Goal: Transaction & Acquisition: Book appointment/travel/reservation

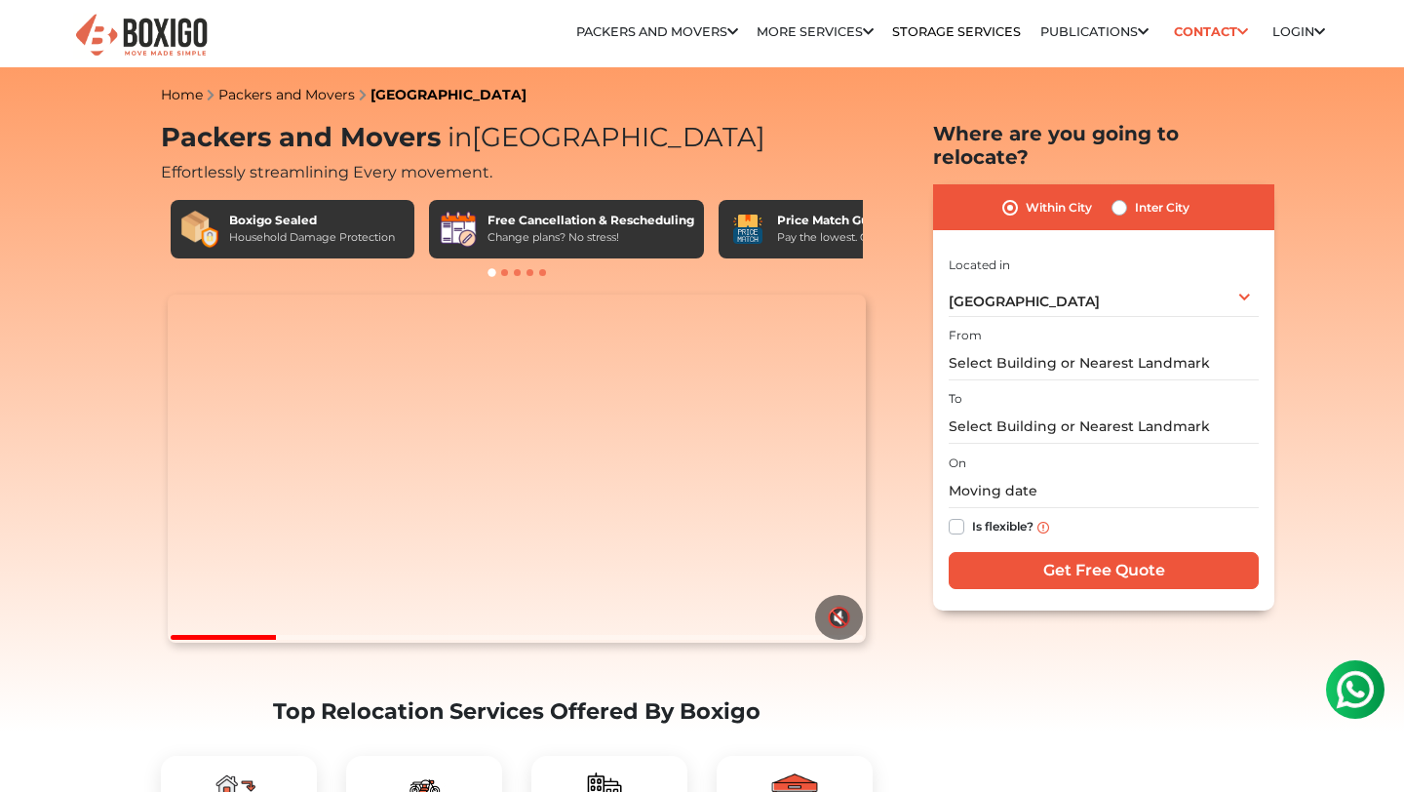
click at [1146, 196] on label "Inter City" at bounding box center [1162, 207] width 55 height 23
click at [1127, 196] on input "Inter City" at bounding box center [1120, 206] width 16 height 20
radio input "true"
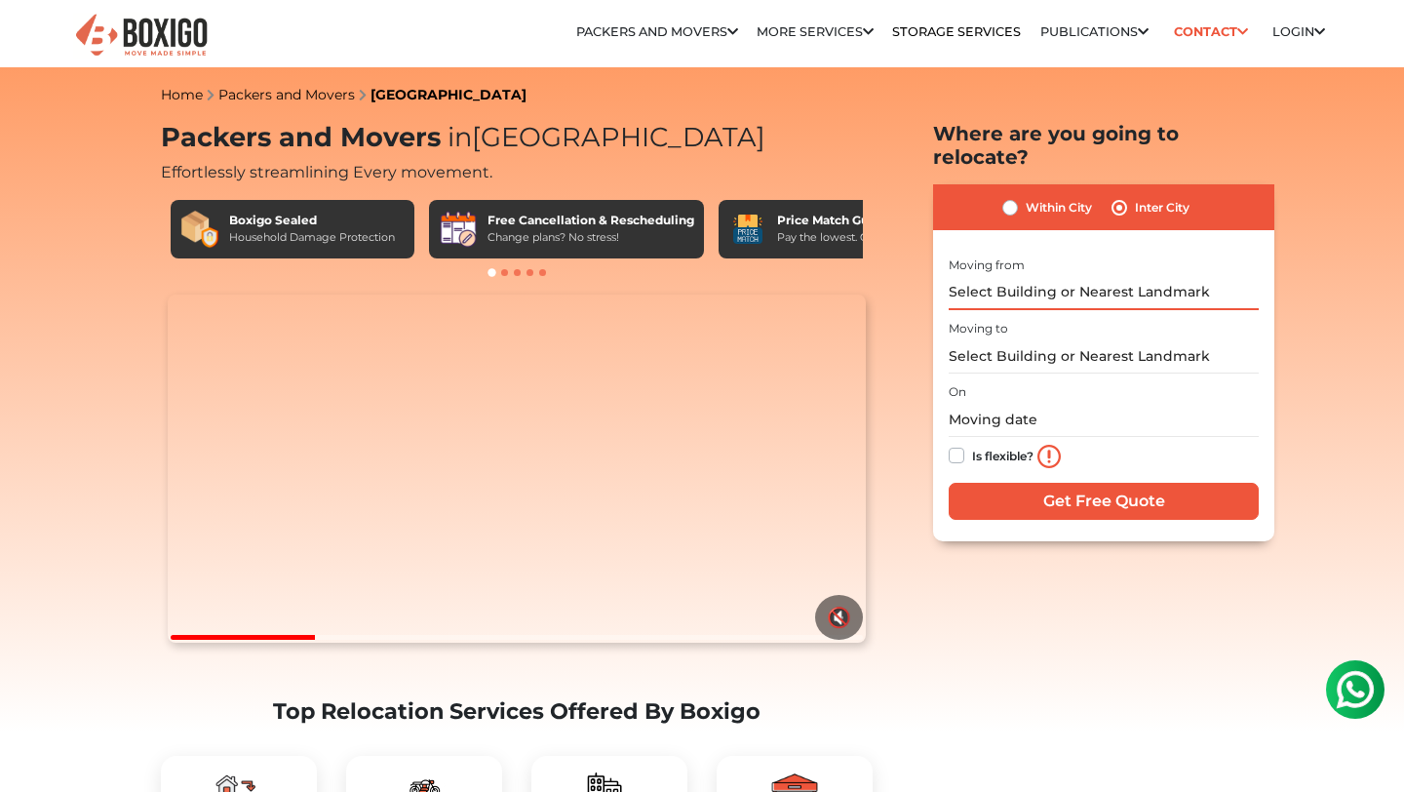
click at [1026, 276] on input "text" at bounding box center [1104, 293] width 310 height 34
click at [979, 403] on input "text" at bounding box center [1104, 420] width 310 height 34
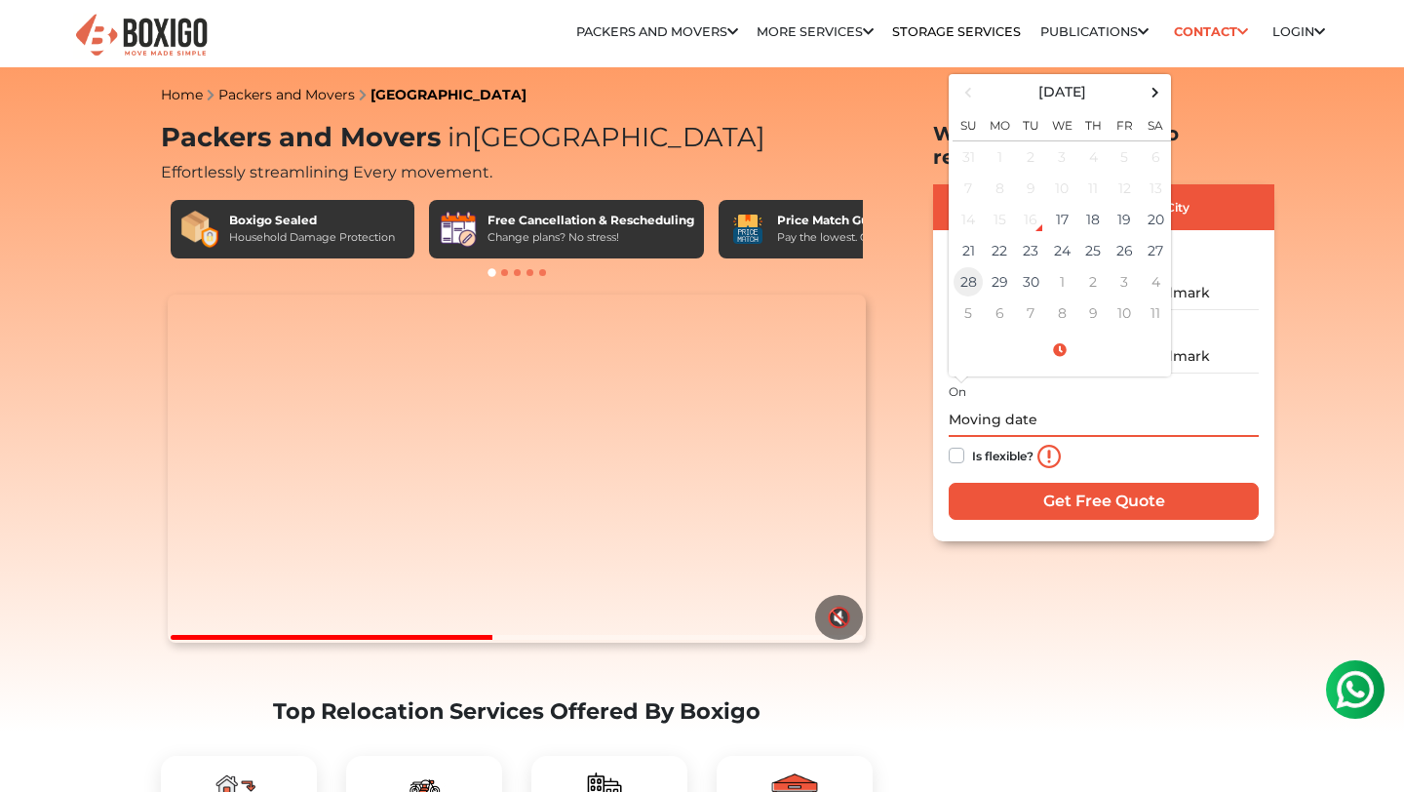
click at [968, 266] on td "28" at bounding box center [968, 281] width 31 height 31
type input "09/28/2025 12:00 AM"
click at [1175, 437] on div "Is flexible?" at bounding box center [1104, 456] width 310 height 39
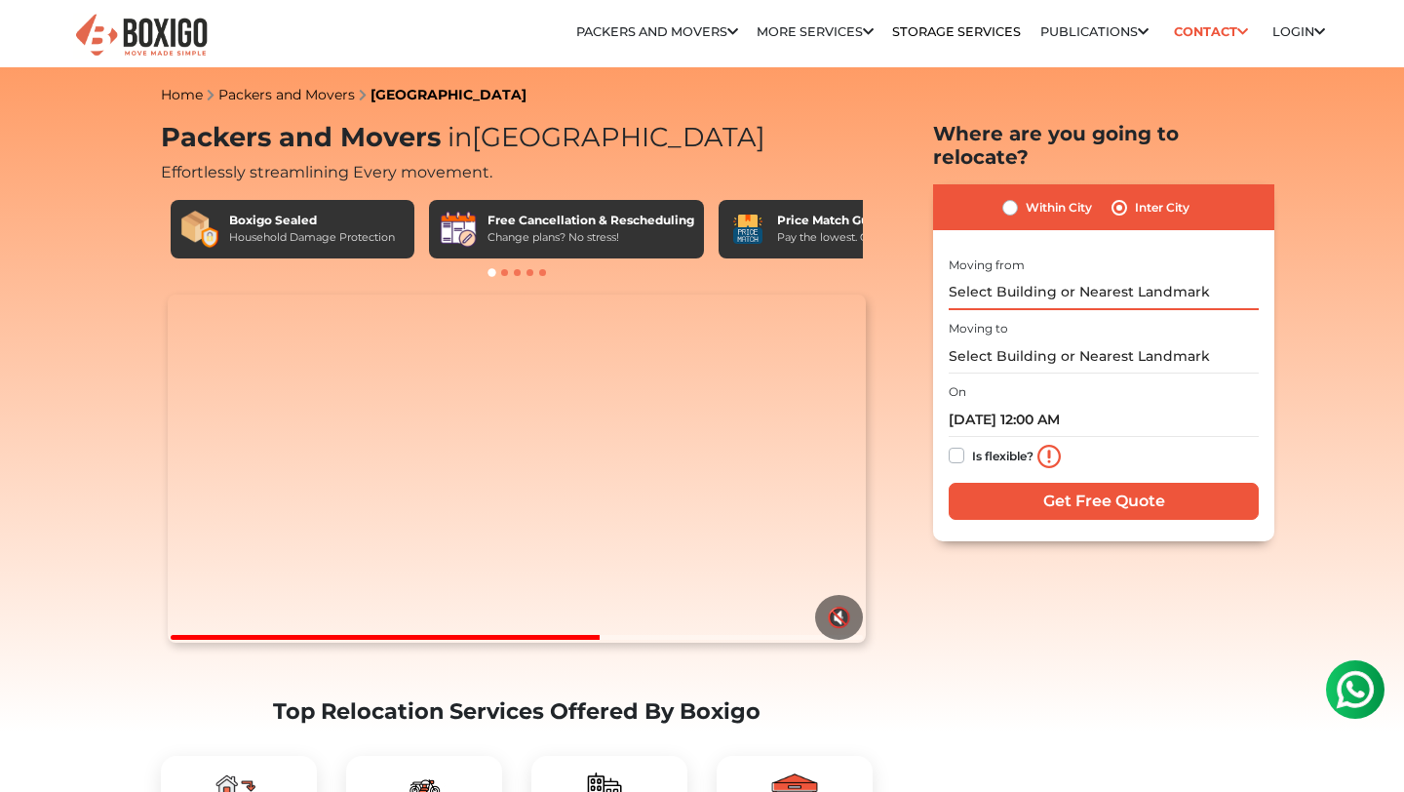
click at [1169, 276] on input "text" at bounding box center [1104, 293] width 310 height 34
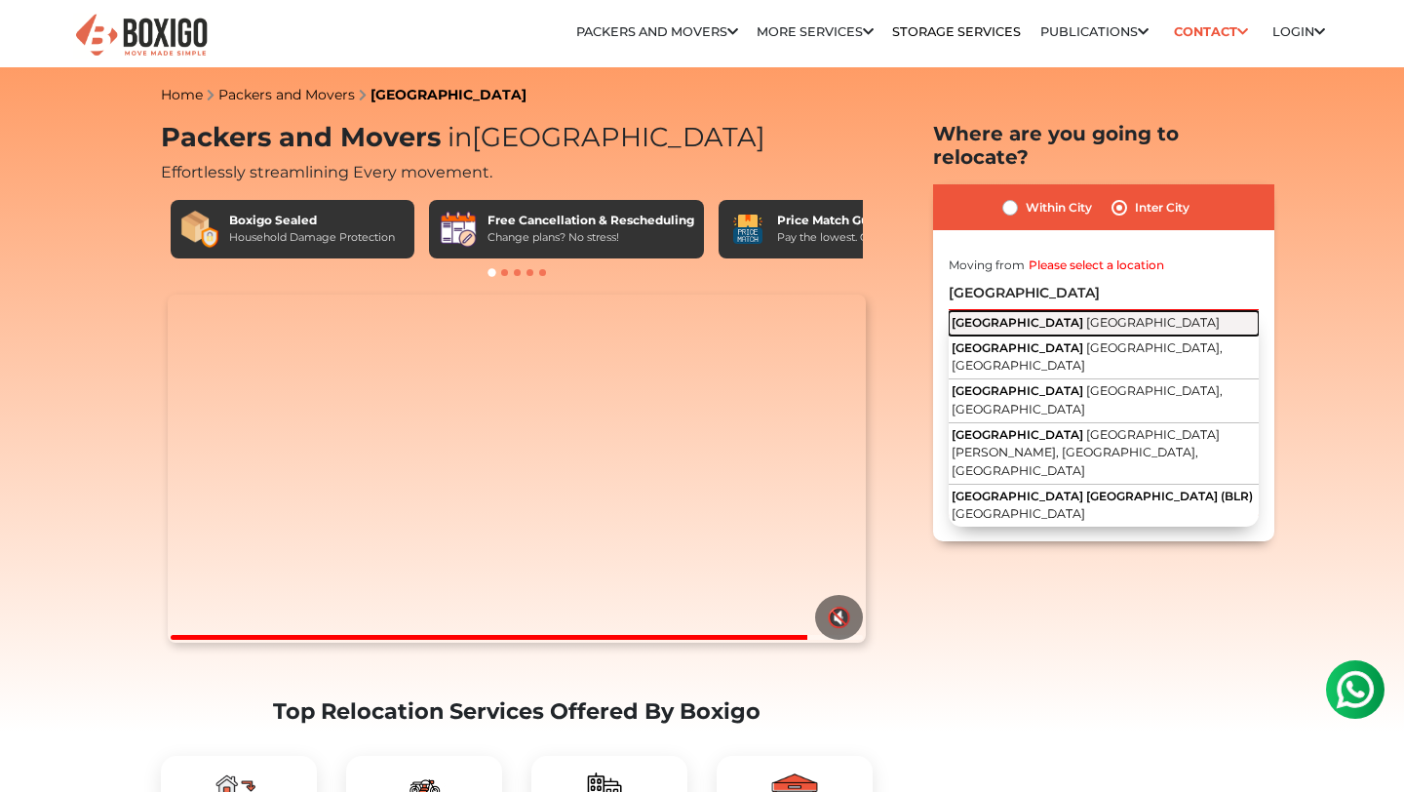
click at [1086, 315] on span "Karnataka" at bounding box center [1153, 322] width 134 height 15
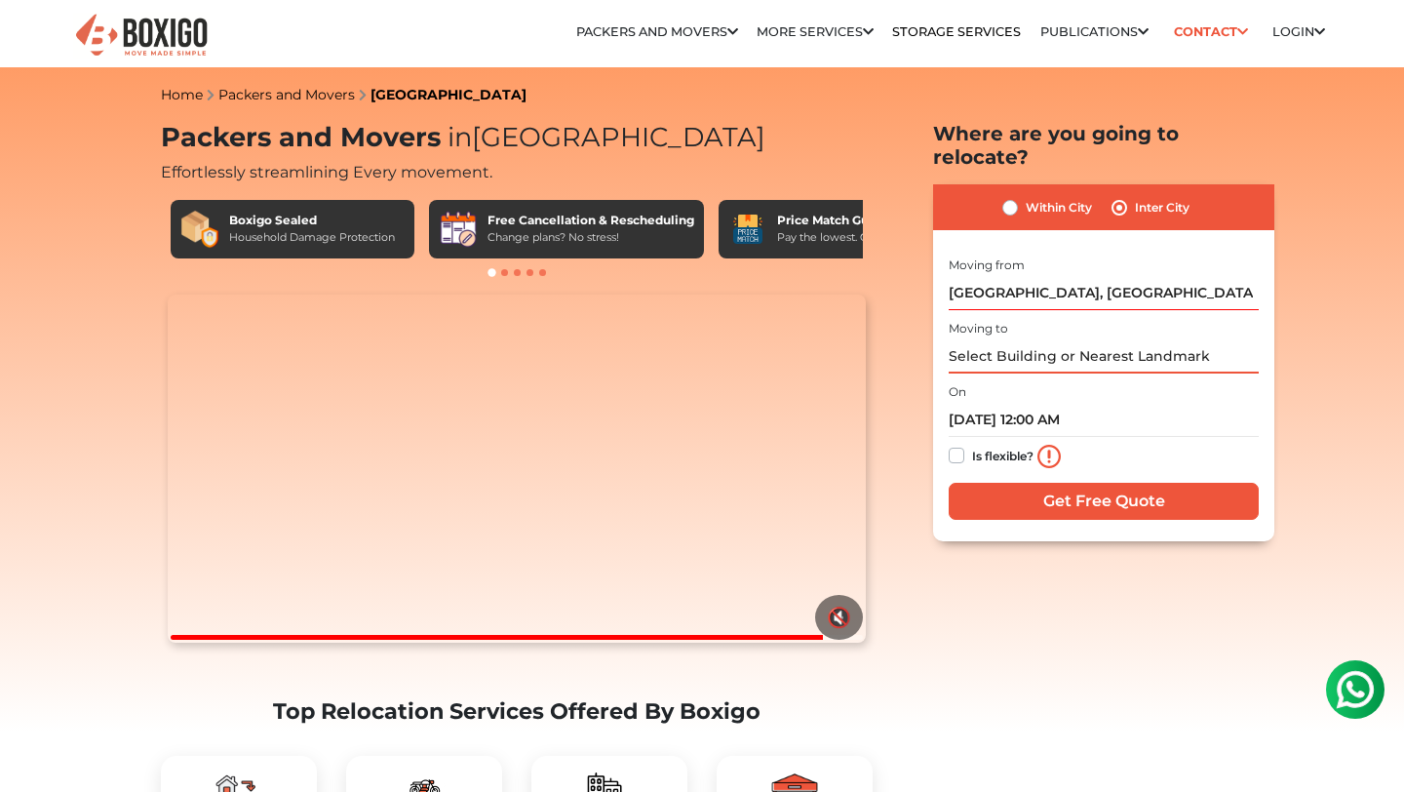
click at [1036, 339] on input "text" at bounding box center [1104, 356] width 310 height 34
click at [957, 276] on input "Bengaluru, Karnataka" at bounding box center [1104, 293] width 310 height 34
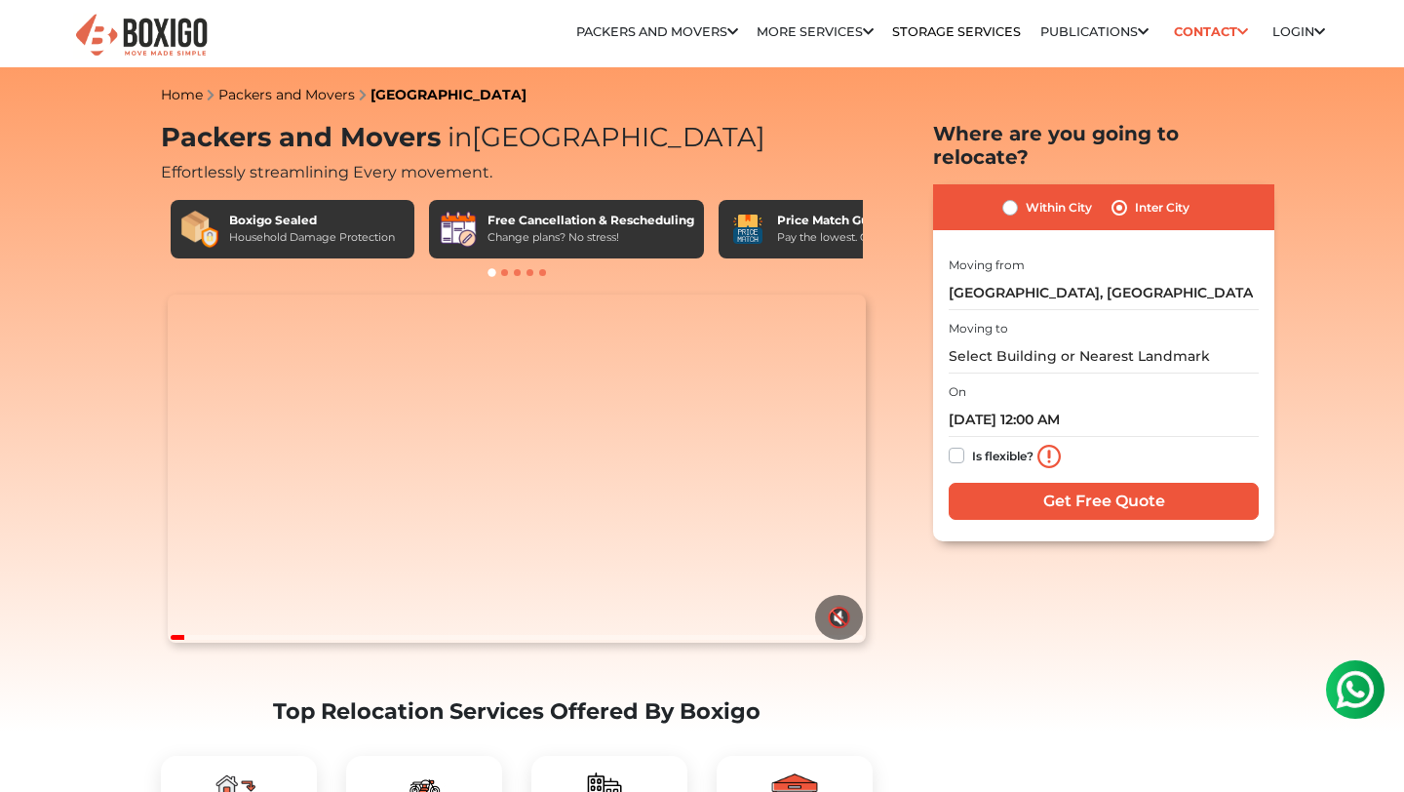
click at [944, 269] on div "Within City Inter City I am shifting my 1 BHK 2 BHK 3 BHK 3 + BHK FEW ITEMS 1 B…" at bounding box center [1103, 362] width 341 height 357
click at [949, 276] on input "Bengaluru, Karnataka" at bounding box center [1104, 293] width 310 height 34
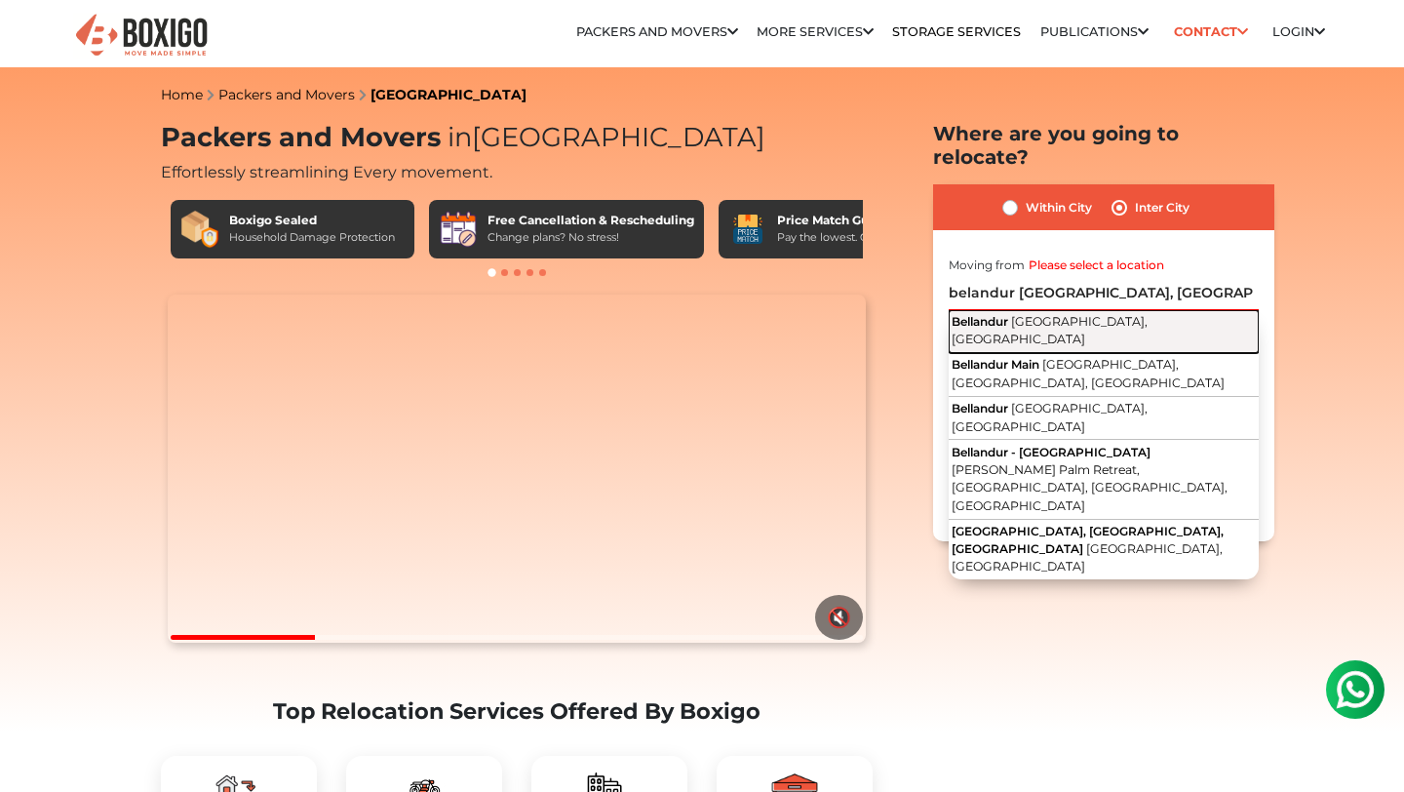
click at [1021, 314] on span "Bengaluru, Karnataka" at bounding box center [1050, 330] width 196 height 33
type input "Bellandur, Bengaluru, Karnataka"
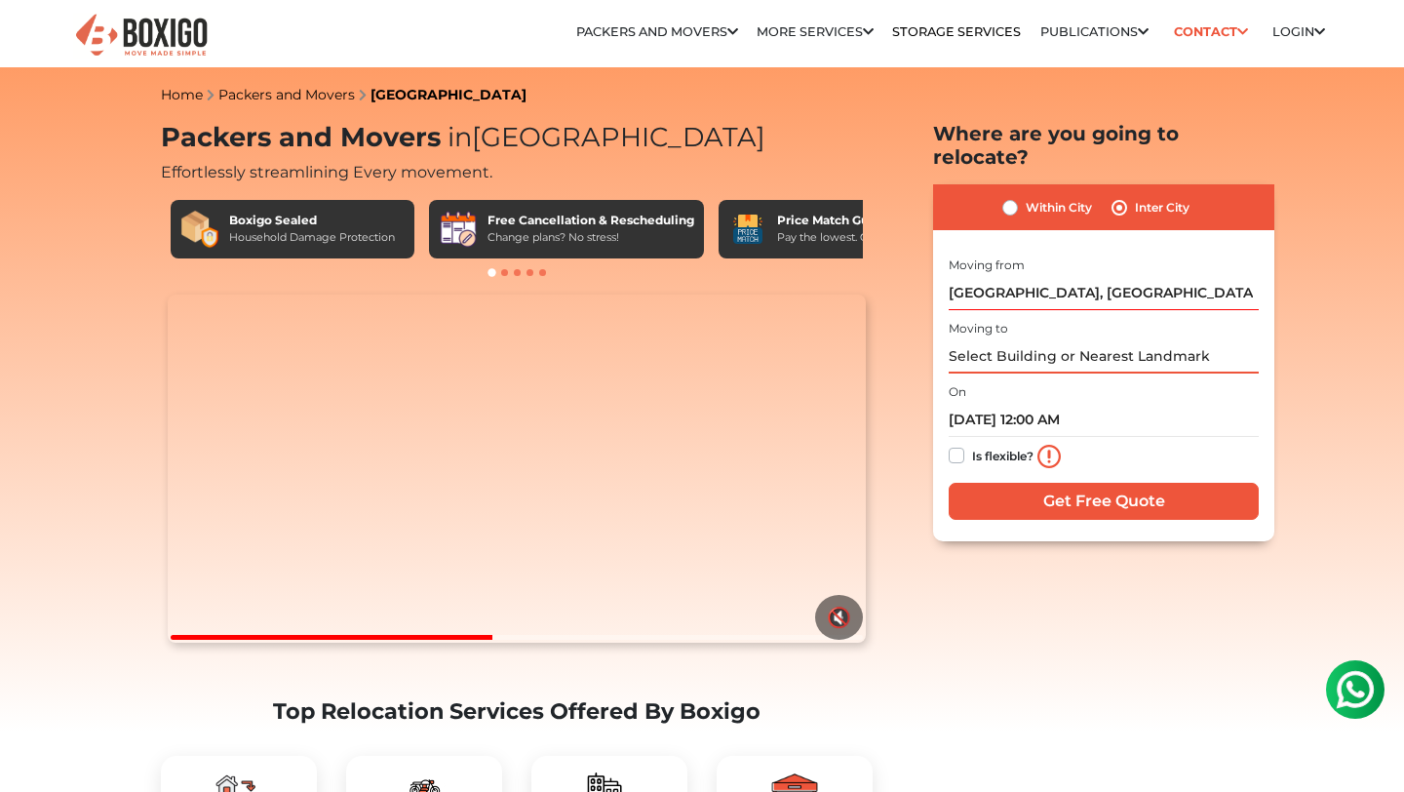
click at [1013, 339] on input "text" at bounding box center [1104, 356] width 310 height 34
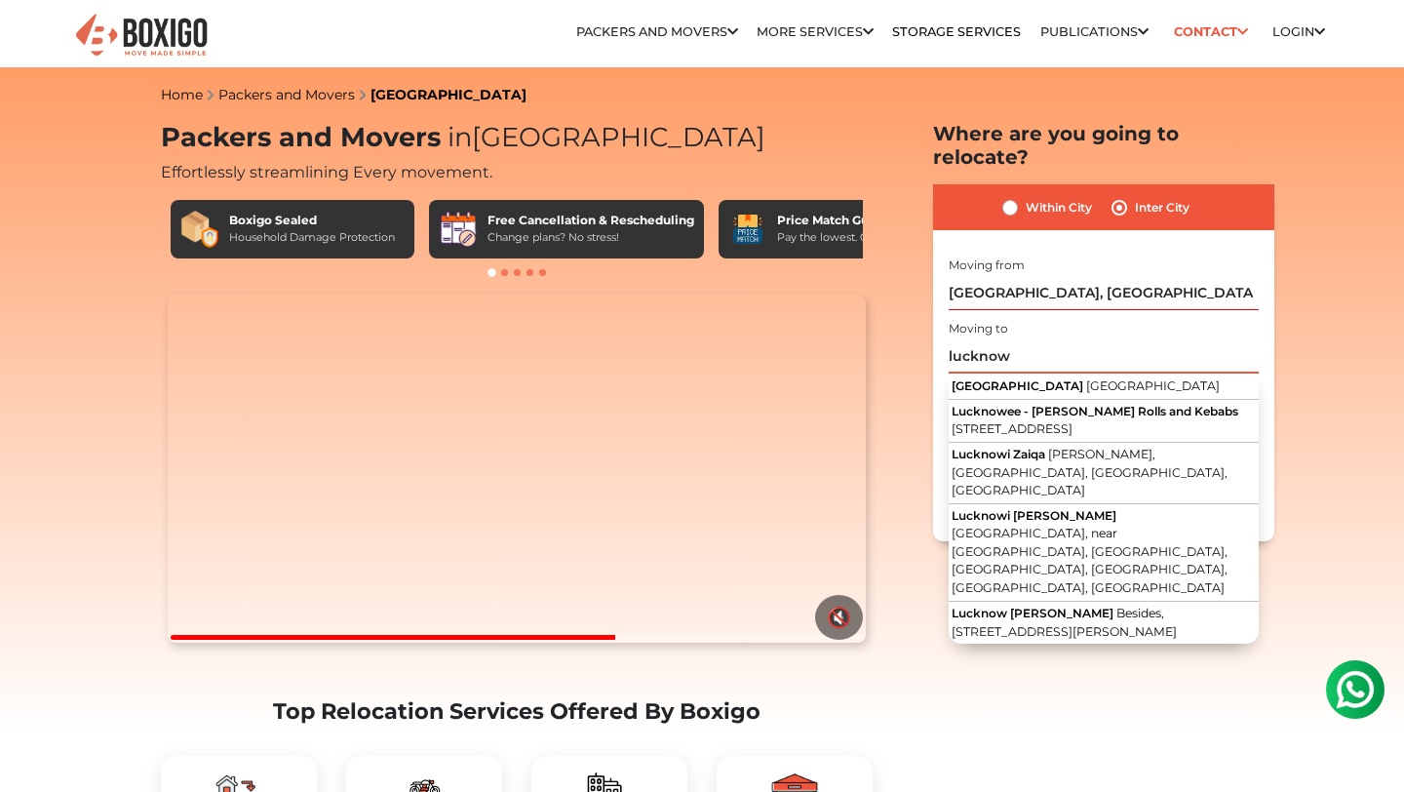
drag, startPoint x: 1043, startPoint y: 340, endPoint x: 941, endPoint y: 340, distance: 102.4
click at [941, 340] on div "Within City Inter City I am shifting my 1 BHK 2 BHK 3 BHK 3 + BHK FEW ITEMS 1 B…" at bounding box center [1103, 362] width 341 height 357
type input "l"
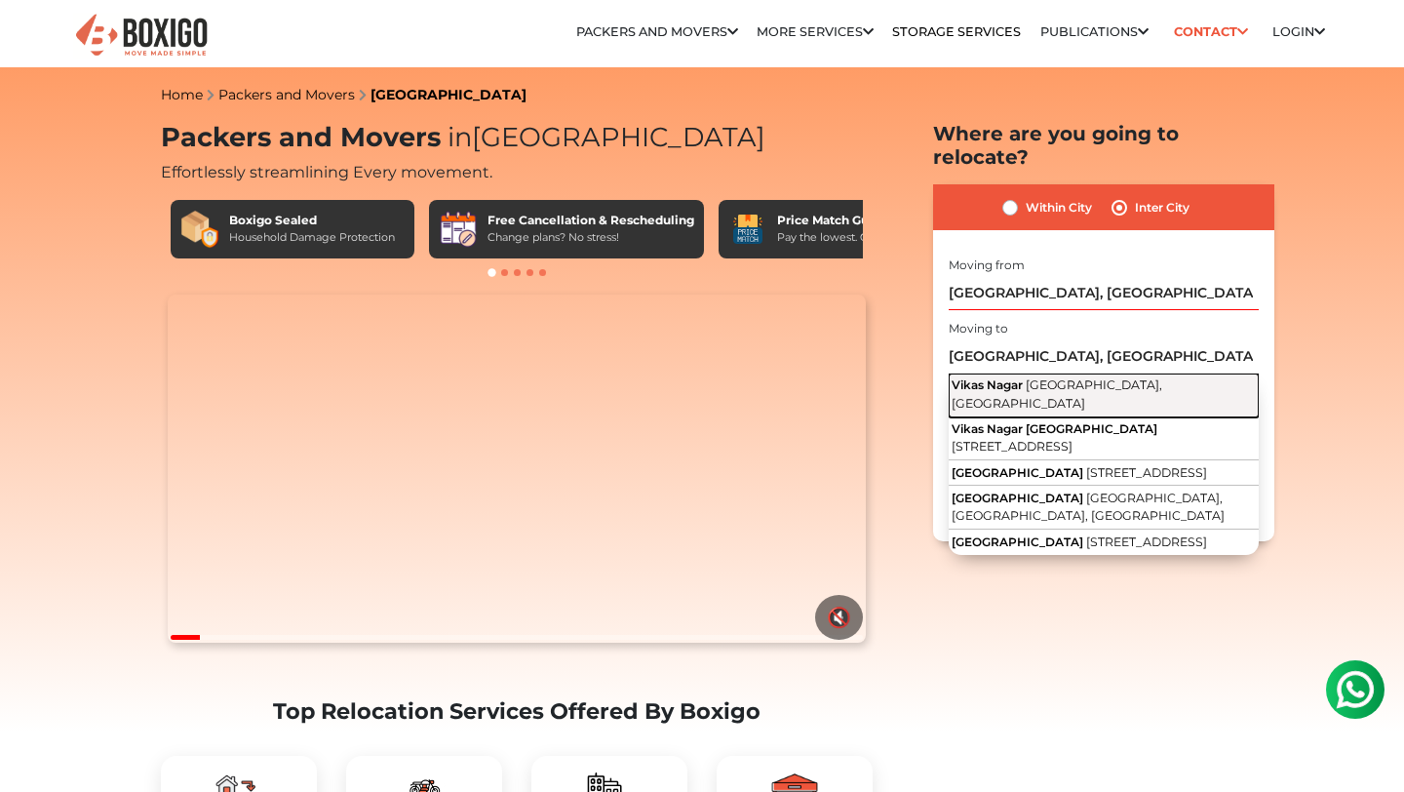
click at [1078, 377] on span "Lucknow, Uttar Pradesh" at bounding box center [1057, 393] width 211 height 33
type input "Vikas Nagar, Lucknow, Uttar Pradesh"
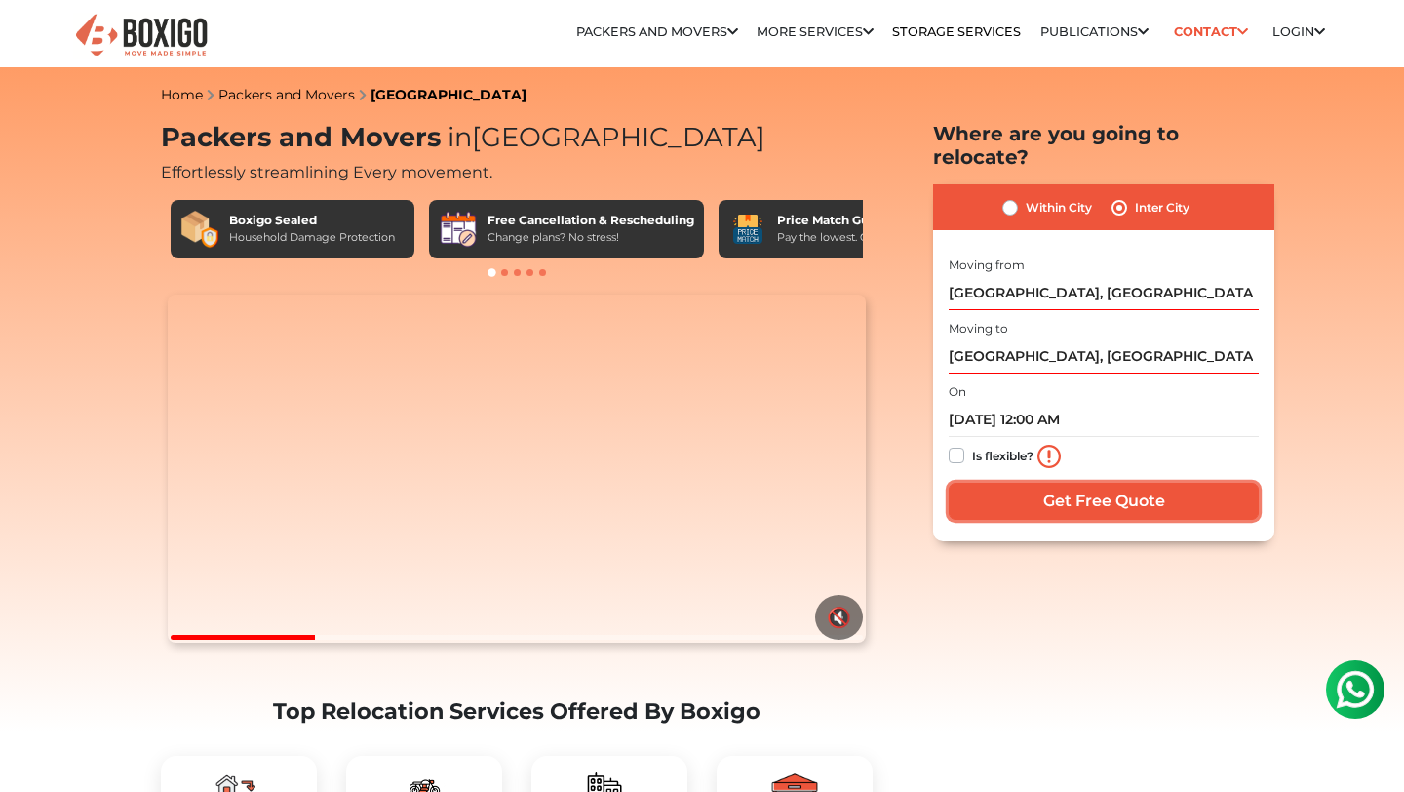
click at [1052, 483] on input "Get Free Quote" at bounding box center [1104, 501] width 310 height 37
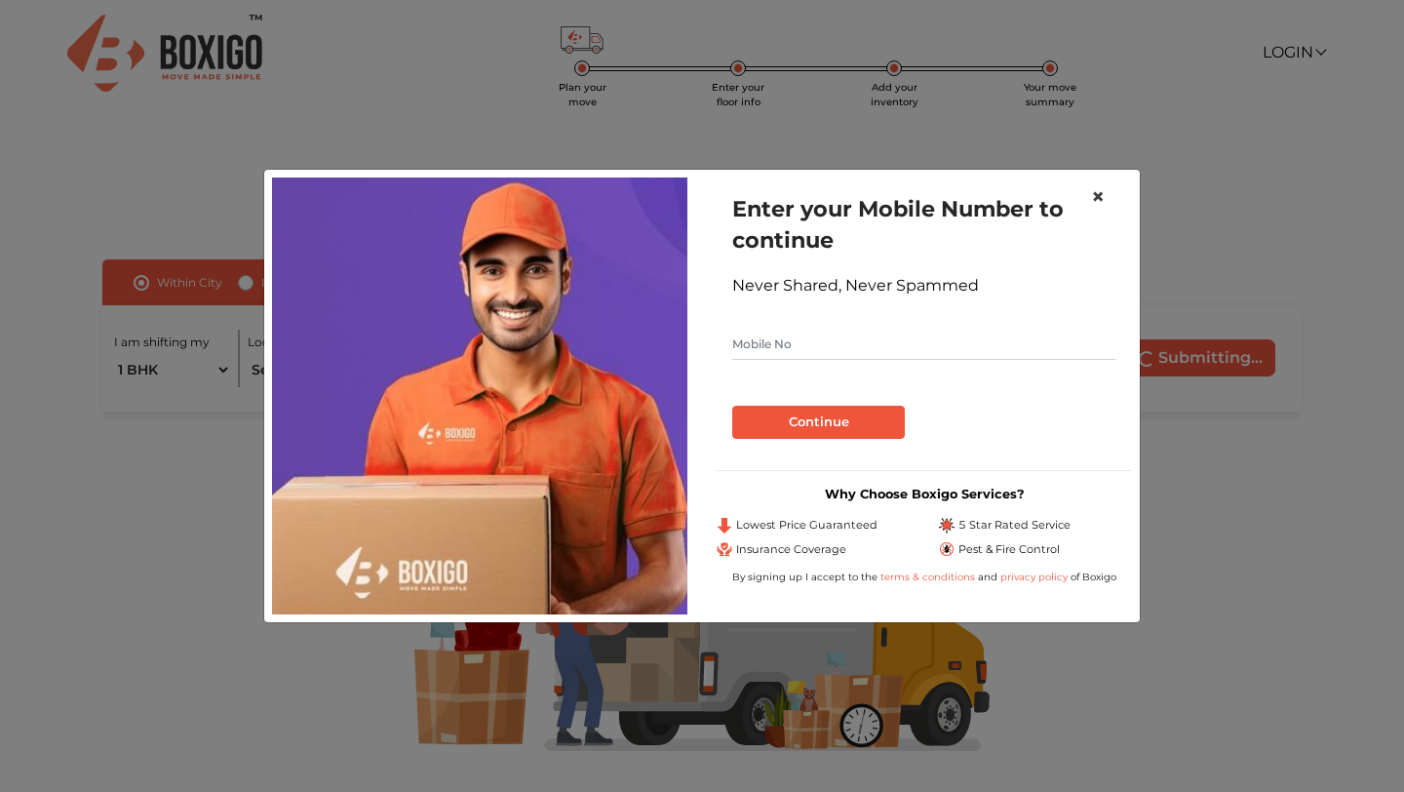
click at [1102, 193] on span "×" at bounding box center [1098, 196] width 14 height 28
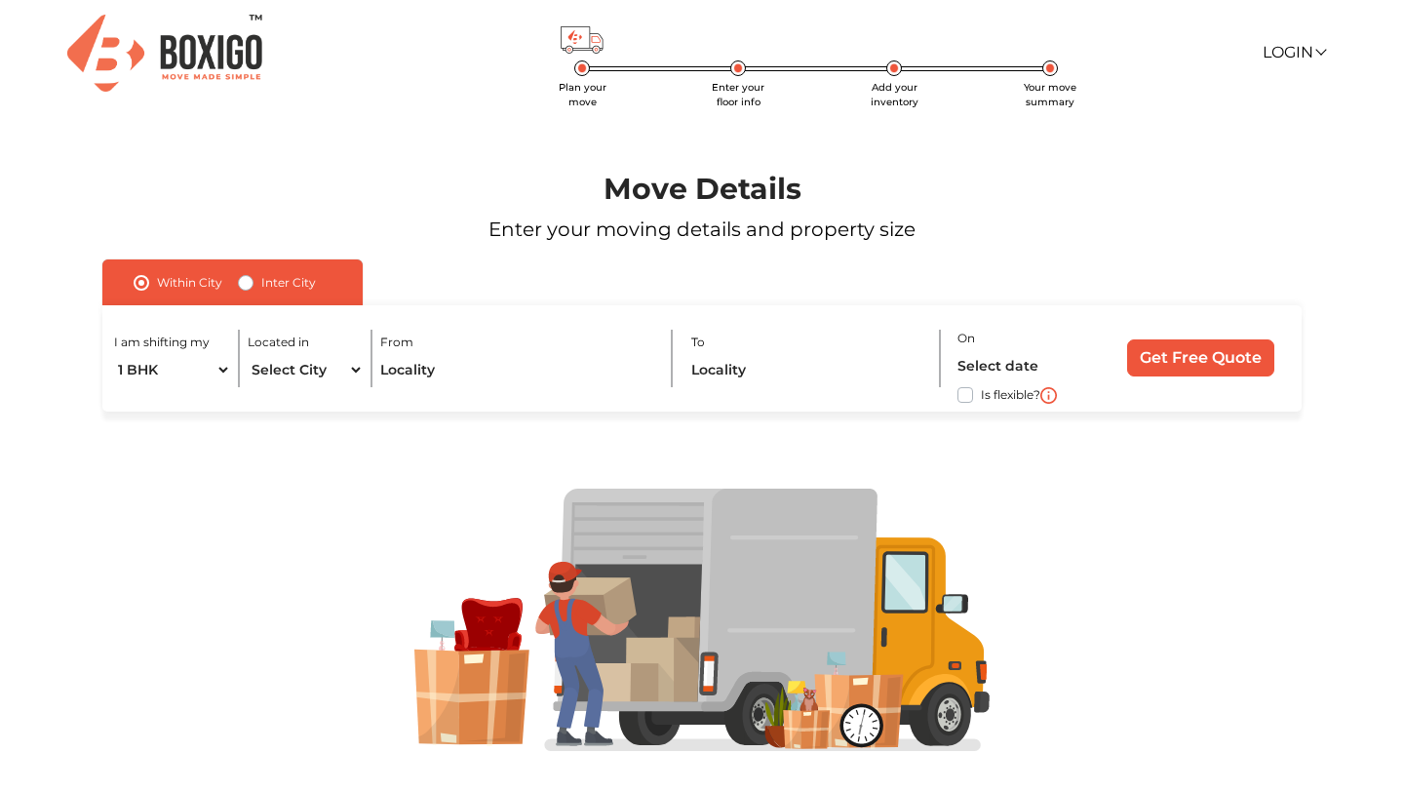
click at [615, 227] on p "Enter your moving details and property size" at bounding box center [703, 229] width 1292 height 29
